Goal: Information Seeking & Learning: Learn about a topic

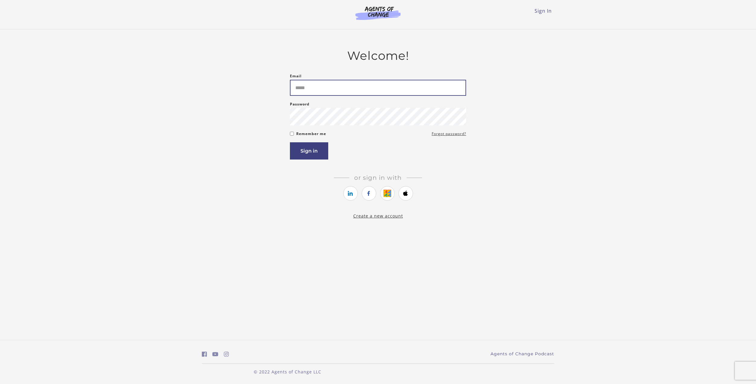
click at [313, 91] on input "Email" at bounding box center [378, 88] width 176 height 16
type input "**********"
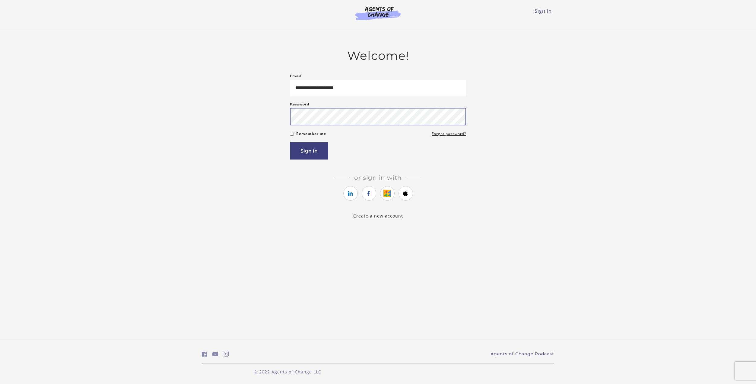
click at [290, 142] on button "Sign in" at bounding box center [309, 150] width 38 height 17
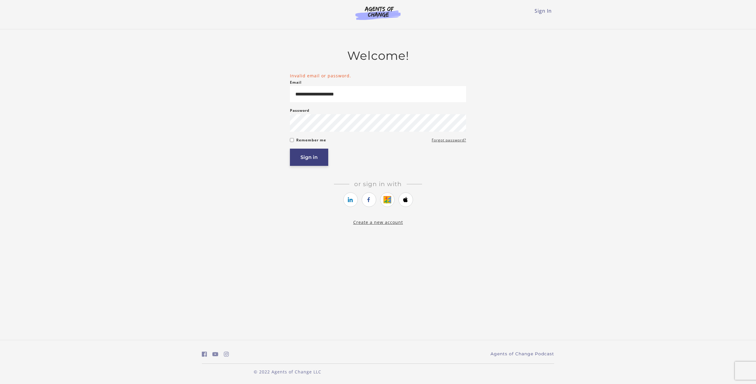
click at [319, 165] on button "Sign in" at bounding box center [309, 156] width 38 height 17
click at [313, 160] on button "Sign in" at bounding box center [309, 156] width 38 height 17
click at [290, 148] on button "Sign in" at bounding box center [309, 156] width 38 height 17
click at [384, 94] on input "**********" at bounding box center [378, 94] width 176 height 16
drag, startPoint x: 384, startPoint y: 94, endPoint x: 210, endPoint y: 96, distance: 174.1
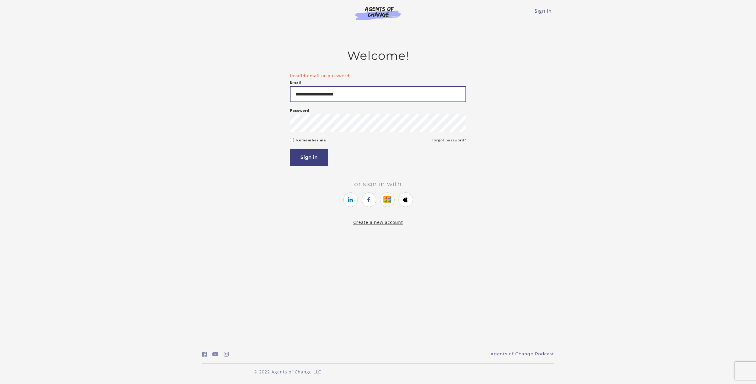
click at [210, 96] on div "**********" at bounding box center [378, 137] width 352 height 177
type input "**********"
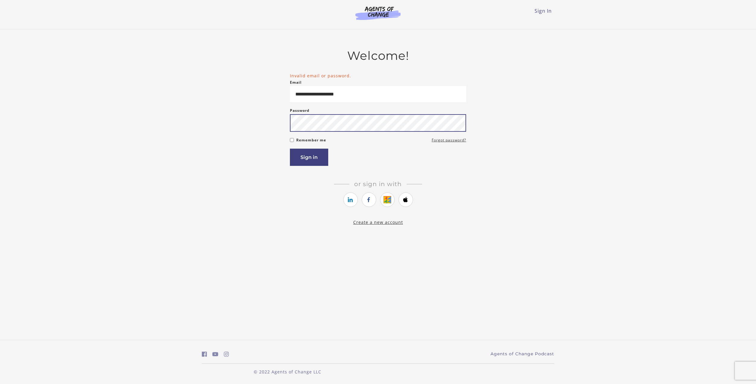
click at [290, 148] on button "Sign in" at bounding box center [309, 156] width 38 height 17
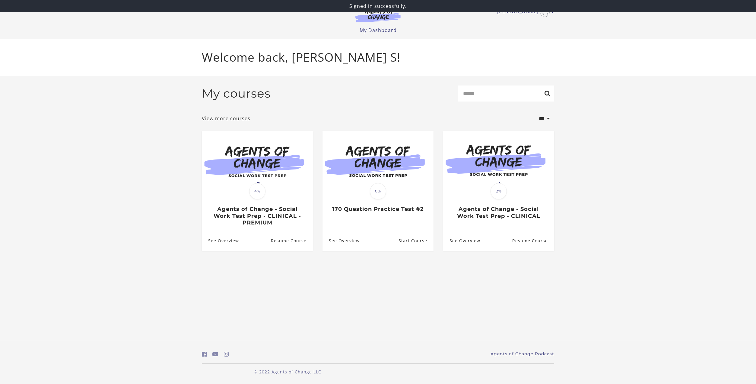
click at [194, 172] on section "**********" at bounding box center [378, 173] width 756 height 194
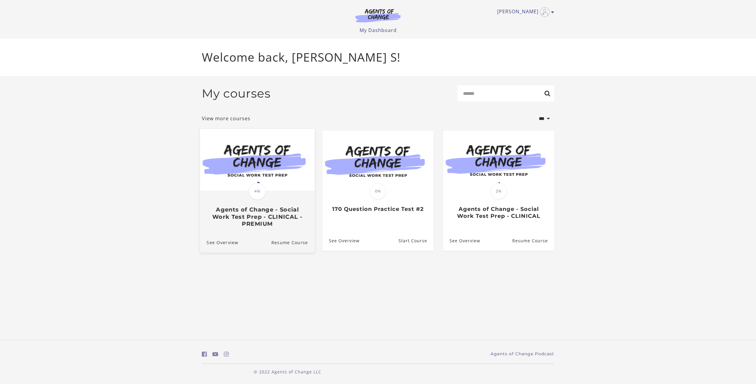
click at [256, 177] on img at bounding box center [257, 160] width 115 height 62
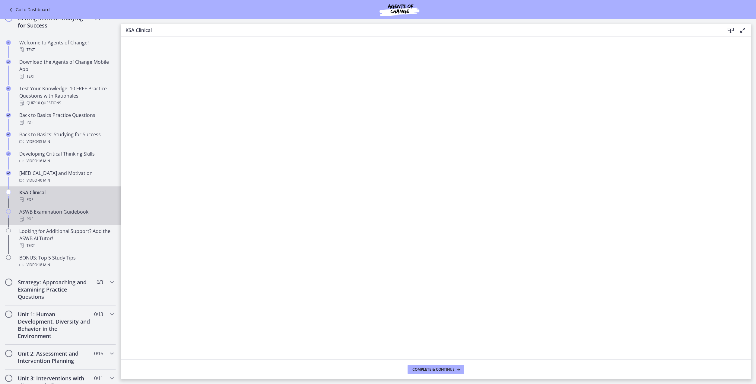
scroll to position [121, 0]
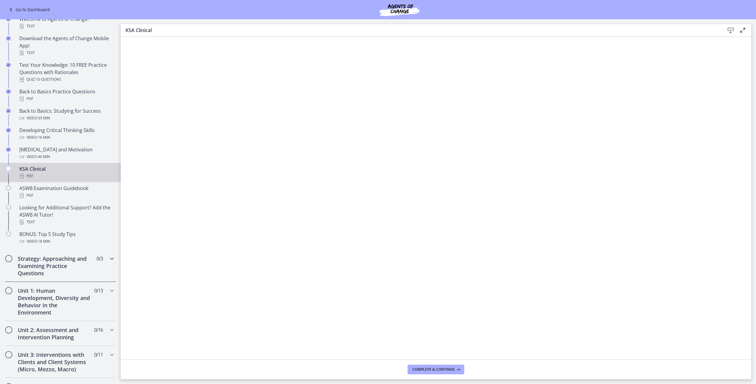
click at [85, 263] on h2 "Strategy: Approaching and Examining Practice Questions" at bounding box center [55, 266] width 74 height 22
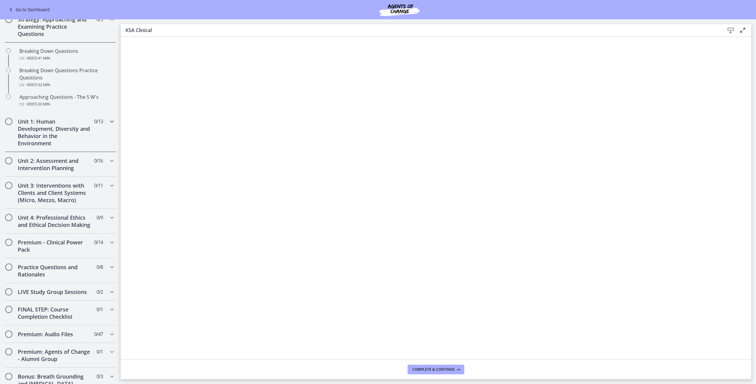
click at [68, 130] on h2 "Unit 1: Human Development, Diversity and Behavior in the Environment" at bounding box center [55, 132] width 74 height 29
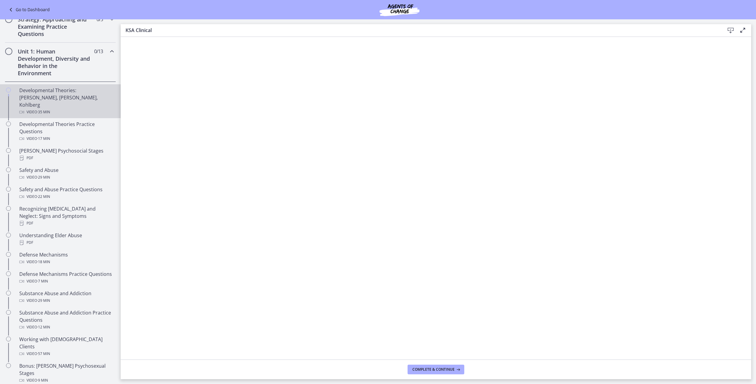
click at [57, 108] on div "Video · 35 min" at bounding box center [66, 111] width 94 height 7
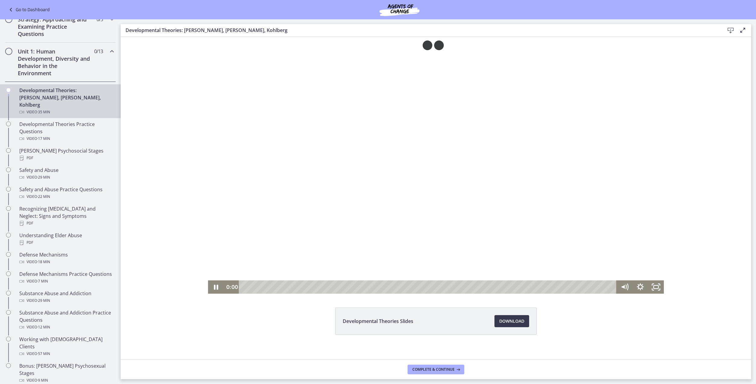
click at [212, 293] on html "Click for sound @keyframes VOLUME_SMALL_WAVE_FLASH { 0% { opacity: 0; } 33% { o…" at bounding box center [436, 165] width 631 height 256
click at [653, 287] on icon "Fullscreen" at bounding box center [656, 286] width 16 height 13
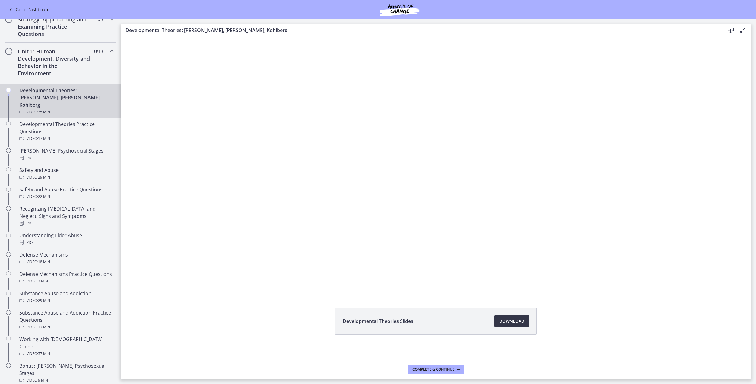
click at [507, 317] on link "Download Opens in a new window" at bounding box center [512, 321] width 35 height 12
click at [202, 291] on div "Click for sound @keyframes VOLUME_SMALL_WAVE_FLASH { 0% { opacity: 0; } 33% { o…" at bounding box center [436, 165] width 631 height 256
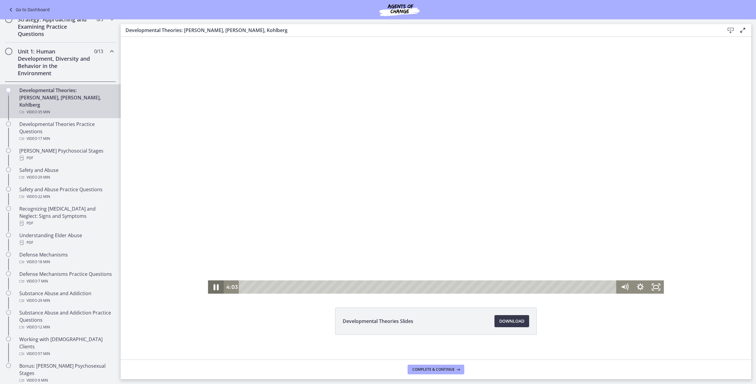
click at [214, 288] on icon "Pause" at bounding box center [215, 287] width 19 height 16
click at [211, 285] on icon "Play Video" at bounding box center [217, 286] width 16 height 13
click at [657, 287] on icon "Fullscreen" at bounding box center [656, 287] width 19 height 16
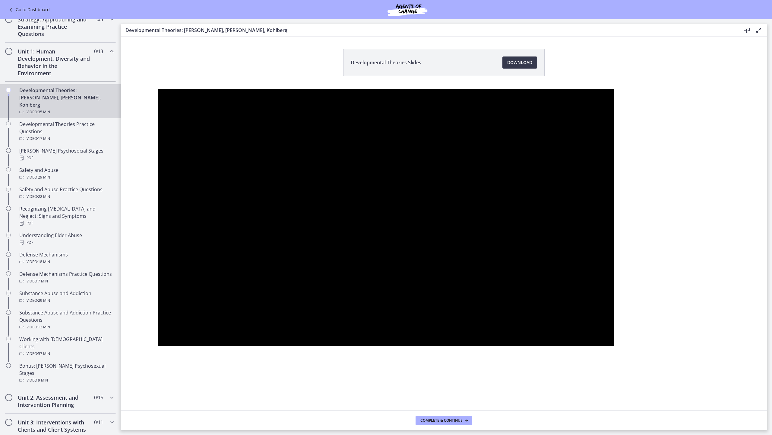
click at [158, 89] on div at bounding box center [386, 217] width 456 height 256
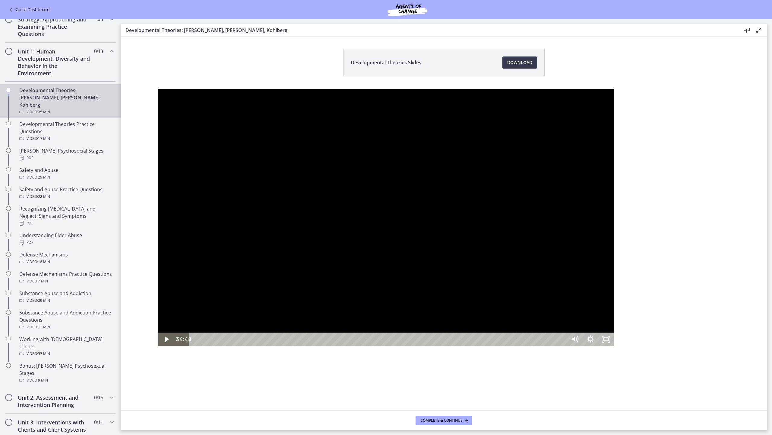
click at [168, 89] on div at bounding box center [386, 217] width 456 height 256
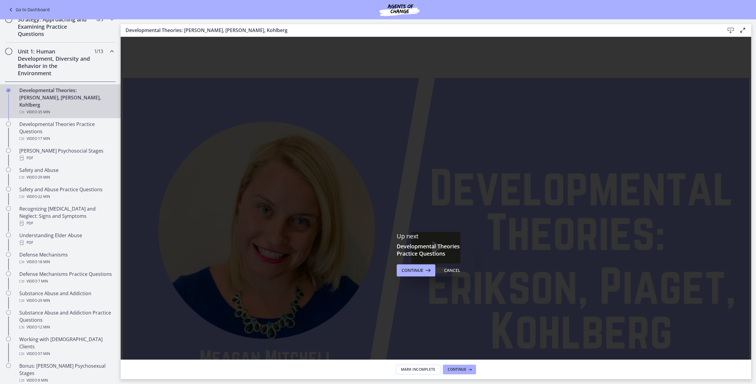
click at [43, 95] on div "Developmental Theories: [PERSON_NAME], [PERSON_NAME], Kohlberg Video · 35 min" at bounding box center [66, 101] width 94 height 29
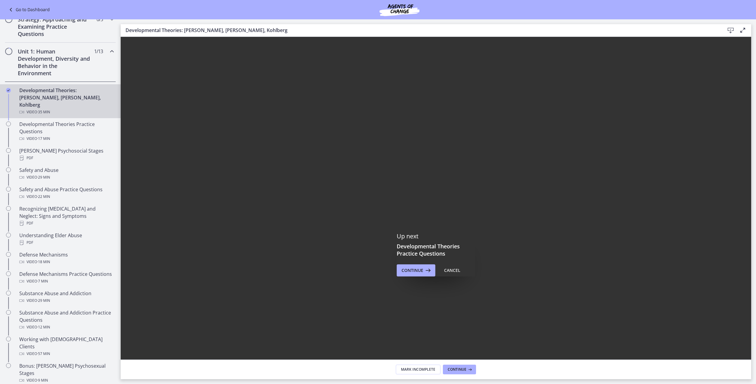
click at [451, 318] on div "Up next Developmental Theories Practice Questions Continue Cancel" at bounding box center [436, 254] width 631 height 435
click at [449, 266] on button "Cancel" at bounding box center [452, 270] width 26 height 12
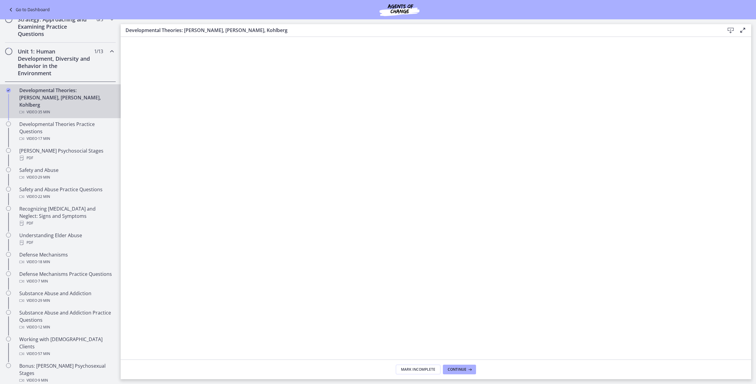
click at [194, 266] on div at bounding box center [436, 213] width 626 height 352
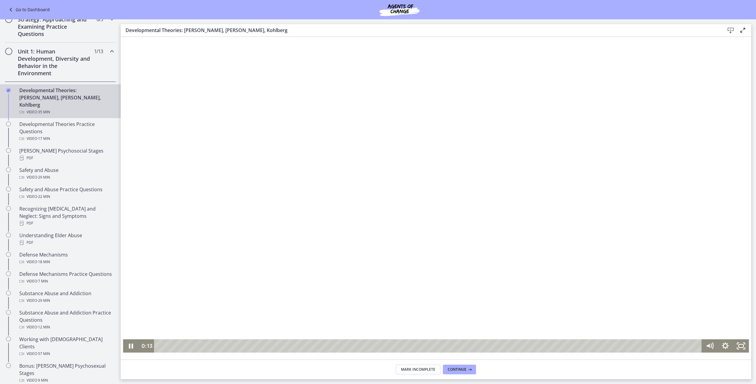
scroll to position [60, 0]
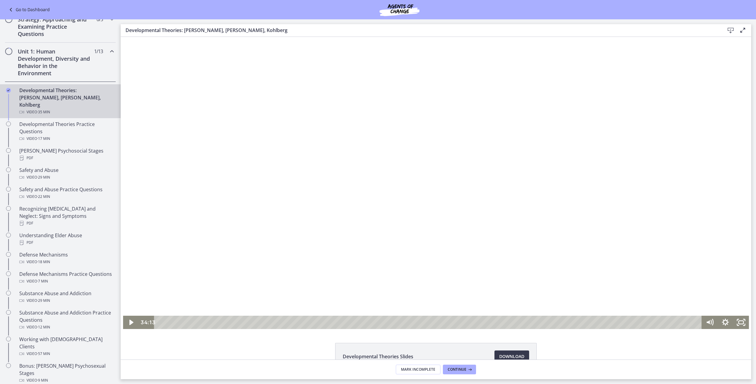
drag, startPoint x: 161, startPoint y: 323, endPoint x: 687, endPoint y: 311, distance: 525.8
click at [687, 311] on div "Click for sound @keyframes VOLUME_SMALL_WAVE_FLASH { 0% { opacity: 0; } 33% { o…" at bounding box center [436, 152] width 626 height 352
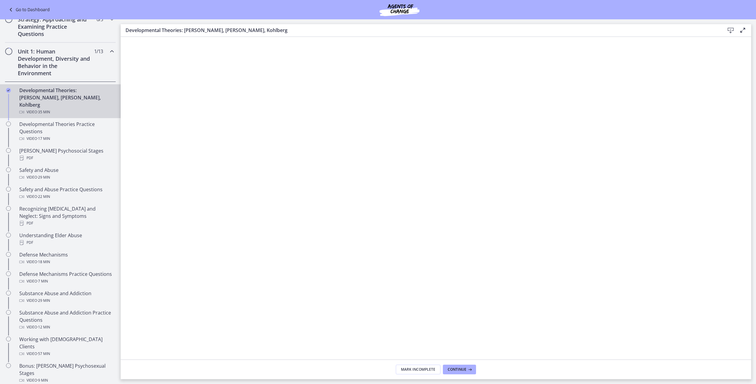
scroll to position [0, 0]
drag, startPoint x: 134, startPoint y: 57, endPoint x: 404, endPoint y: 93, distance: 272.2
click at [404, 93] on div at bounding box center [436, 213] width 626 height 352
drag, startPoint x: 139, startPoint y: 53, endPoint x: 154, endPoint y: 117, distance: 66.2
click at [154, 117] on div at bounding box center [436, 213] width 626 height 352
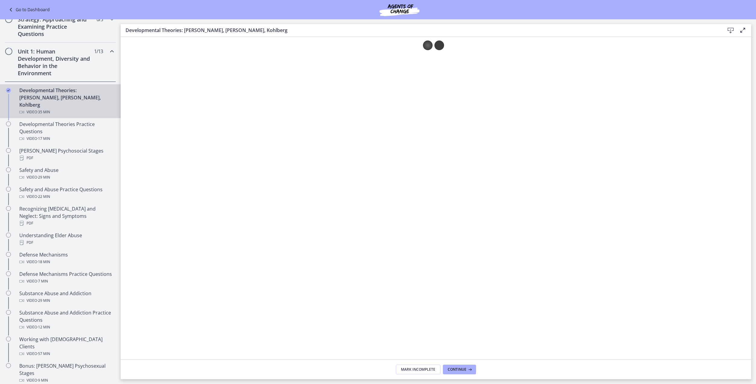
click at [428, 45] on div "Detach button" at bounding box center [428, 45] width 10 height 10
click at [544, 237] on div at bounding box center [436, 213] width 626 height 352
click at [646, 332] on div at bounding box center [436, 213] width 626 height 352
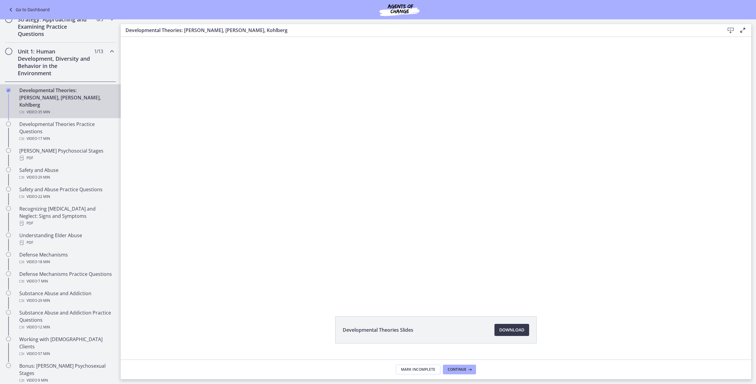
scroll to position [112, 0]
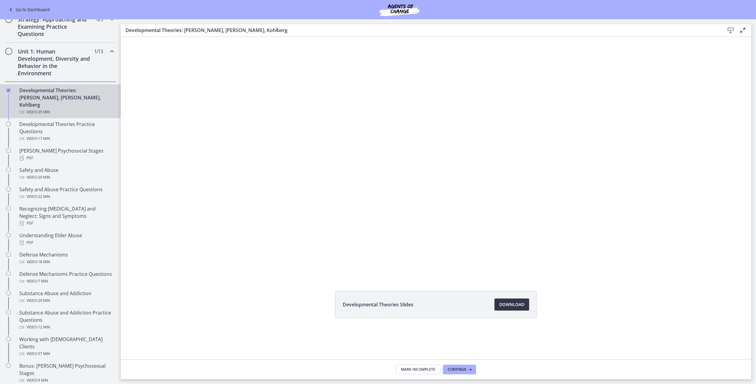
click at [502, 307] on span "Download Opens in a new window" at bounding box center [511, 304] width 25 height 7
